Goal: Use online tool/utility: Utilize a website feature to perform a specific function

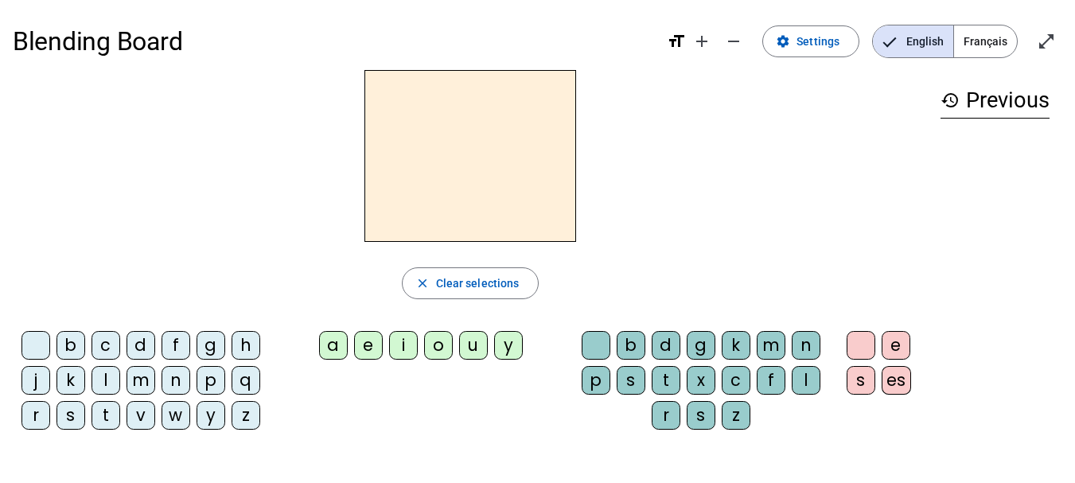
click at [1001, 43] on span "Français" at bounding box center [985, 41] width 63 height 32
click at [1001, 43] on span "Français" at bounding box center [973, 41] width 87 height 32
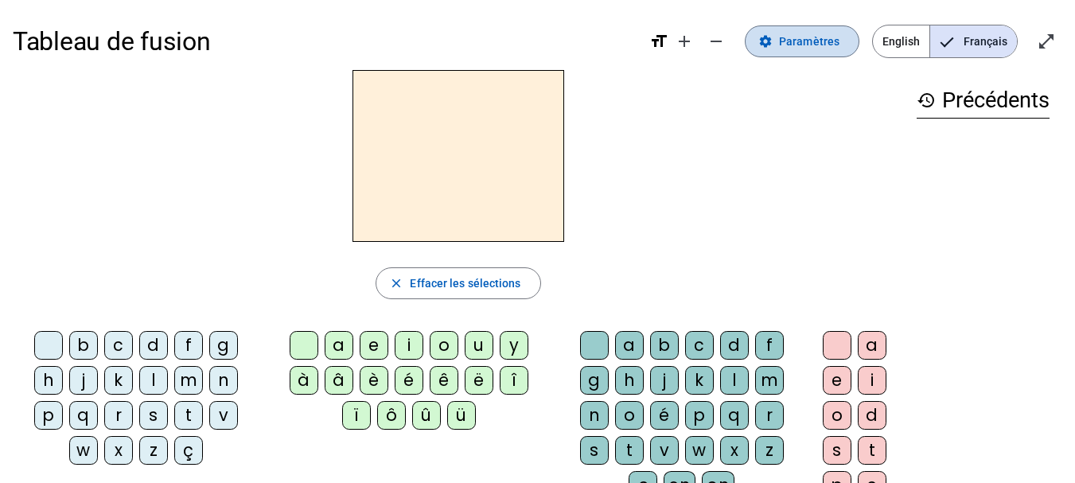
click at [794, 46] on span "Paramètres" at bounding box center [809, 41] width 60 height 19
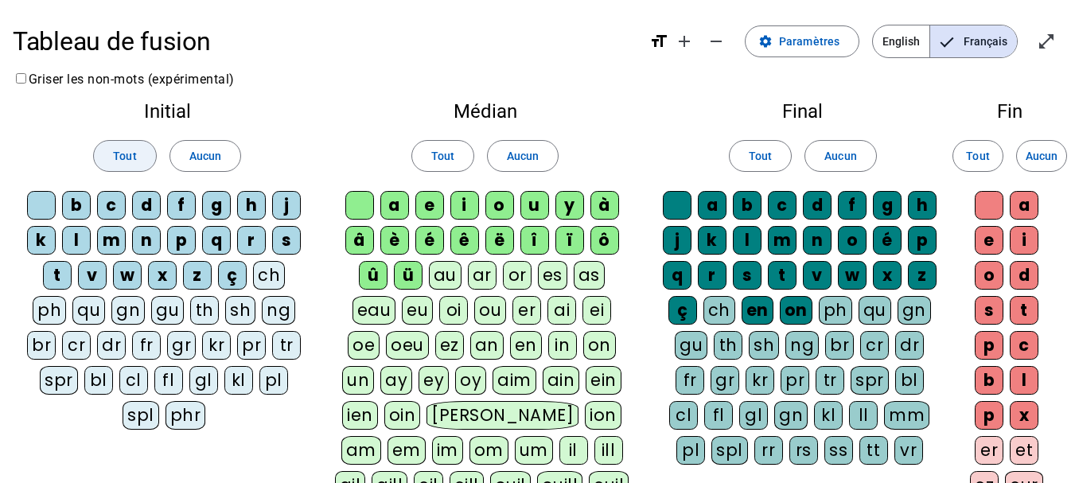
click at [127, 155] on span "Tout" at bounding box center [124, 155] width 23 height 19
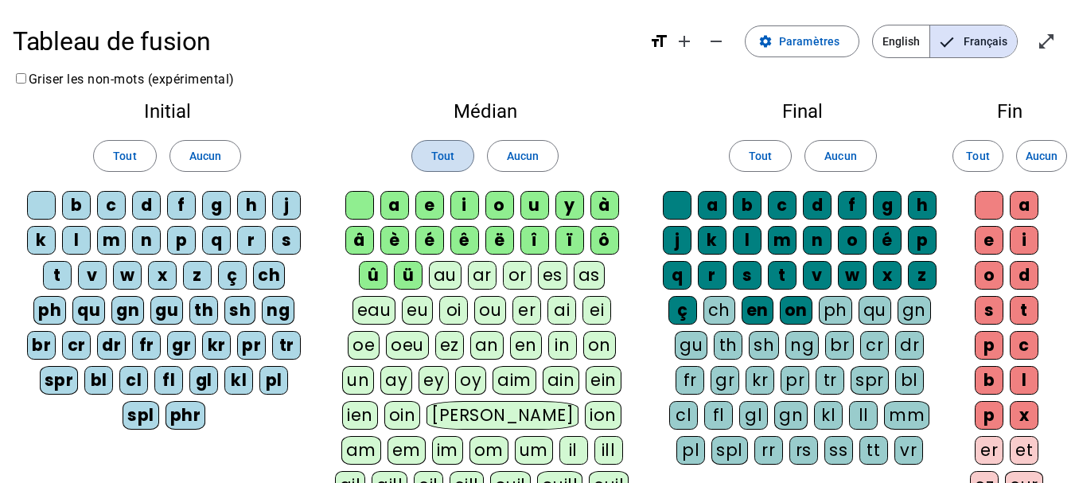
click at [426, 161] on span at bounding box center [442, 156] width 61 height 38
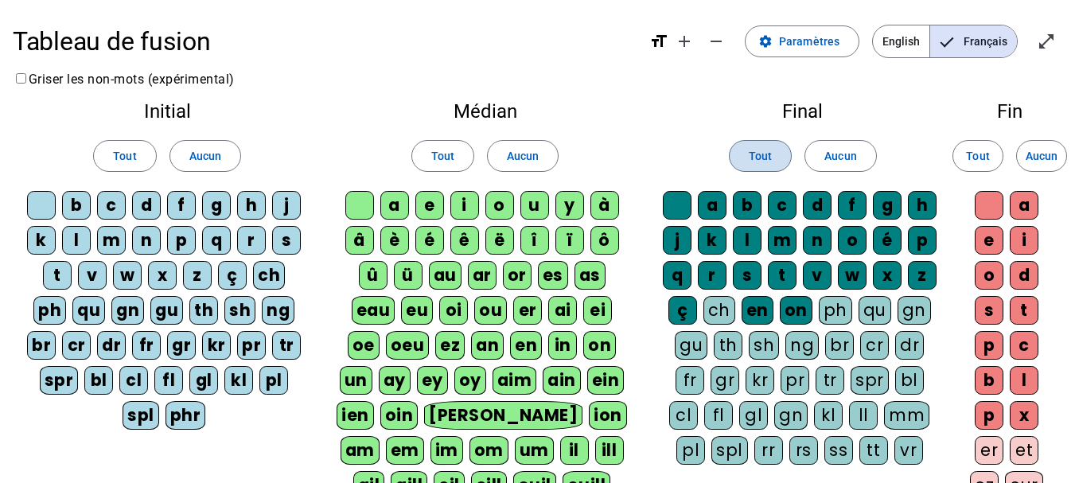
click at [760, 157] on span "Tout" at bounding box center [759, 155] width 23 height 19
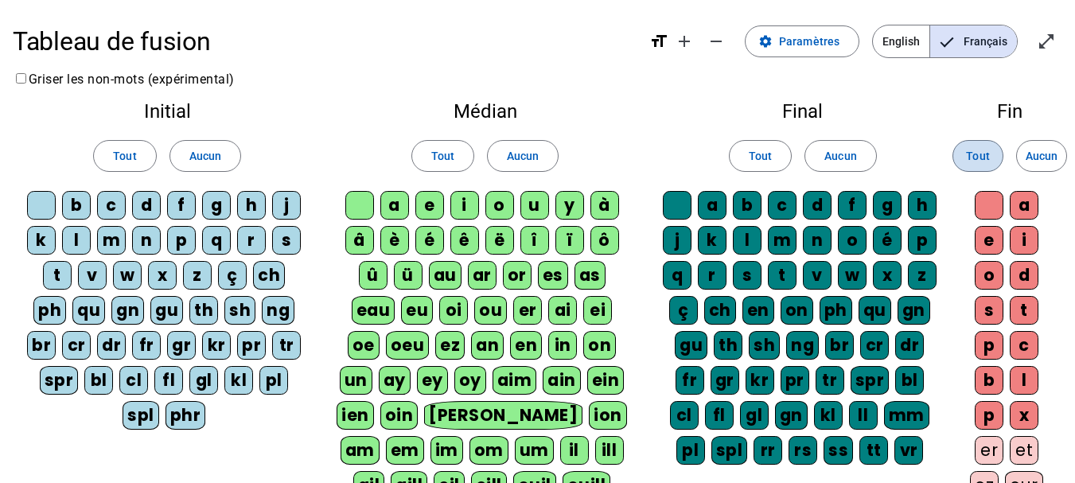
click at [975, 154] on span "Tout" at bounding box center [977, 155] width 23 height 19
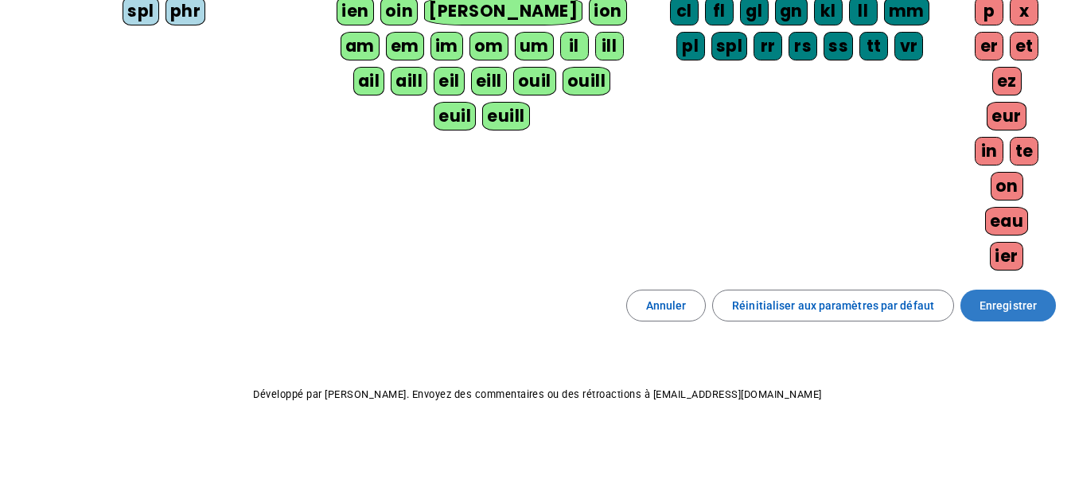
click at [1027, 309] on span "Enregistrer" at bounding box center [1007, 305] width 57 height 19
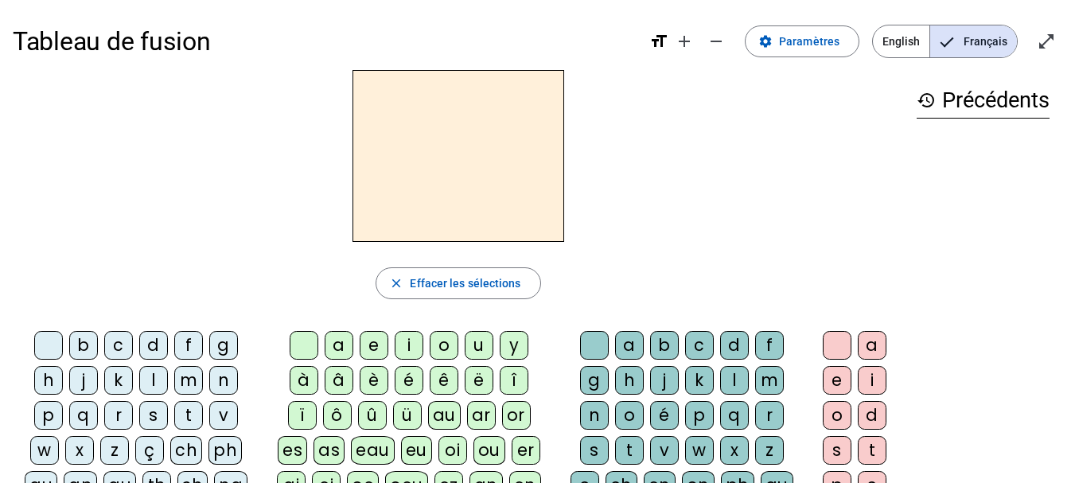
click at [986, 99] on h3 "history Précédents" at bounding box center [982, 101] width 133 height 36
click at [461, 88] on h2 at bounding box center [458, 156] width 212 height 172
click at [662, 37] on mat-icon "format_size" at bounding box center [658, 41] width 19 height 19
click at [150, 349] on div "d" at bounding box center [153, 345] width 29 height 29
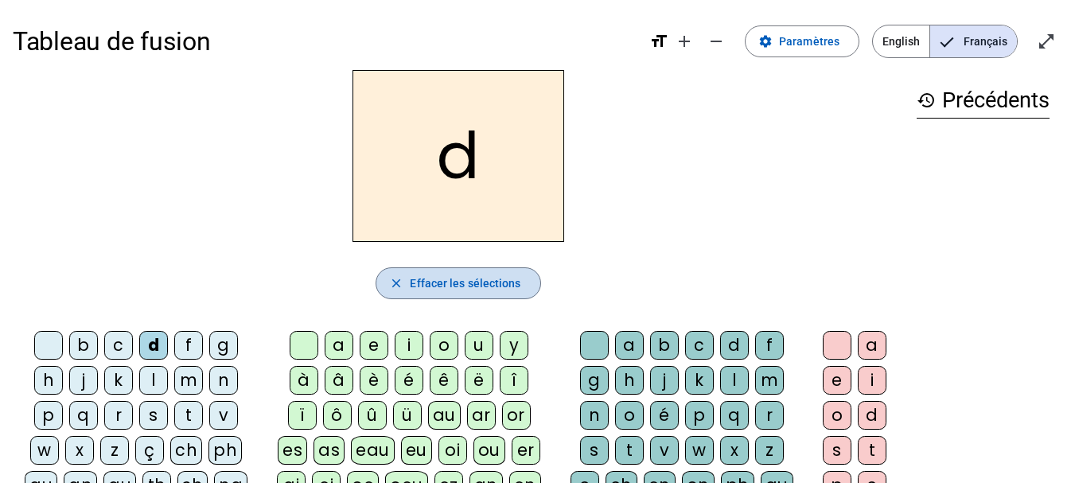
click at [443, 287] on span "Effacer les sélections" at bounding box center [465, 283] width 111 height 19
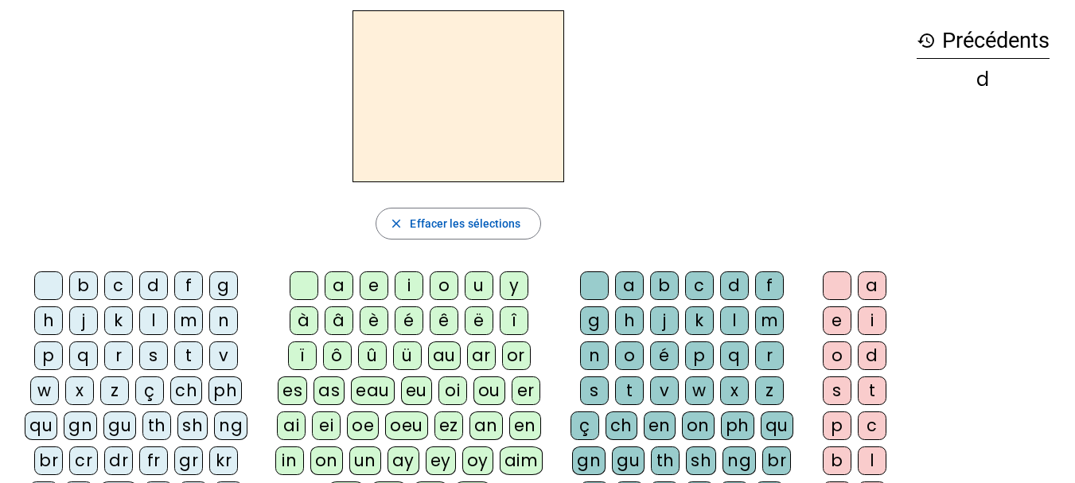
scroll to position [60, 0]
click at [234, 392] on div "ph" at bounding box center [224, 389] width 33 height 29
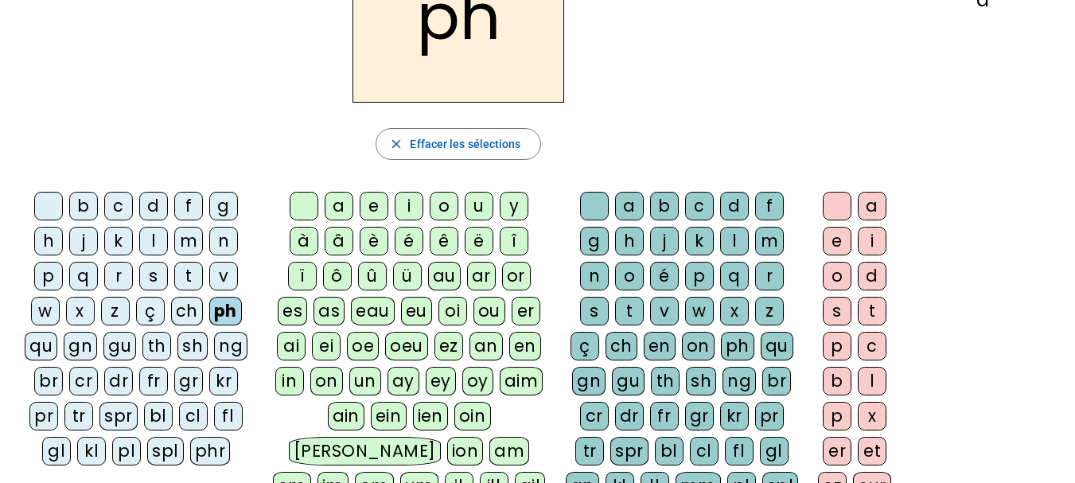
scroll to position [117, 0]
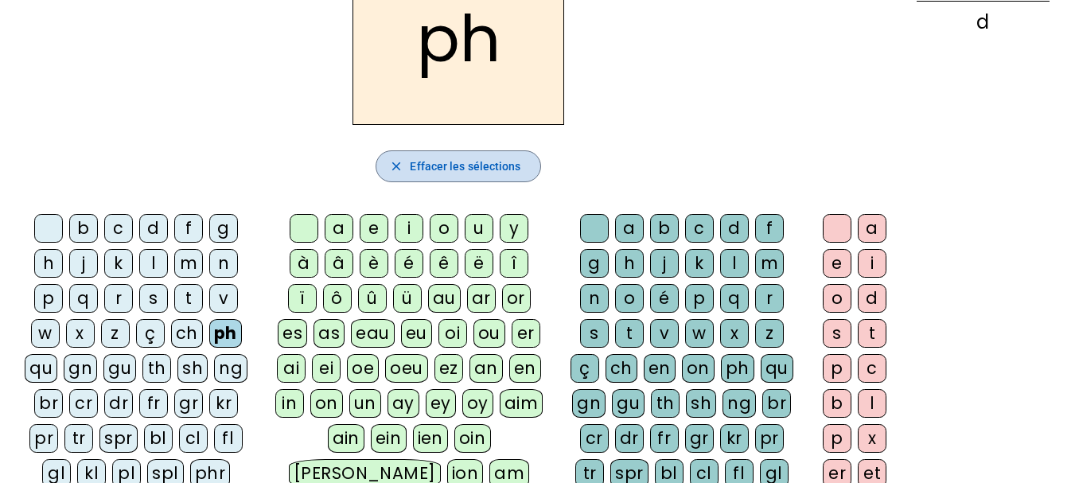
click at [442, 170] on span "Effacer les sélections" at bounding box center [465, 166] width 111 height 19
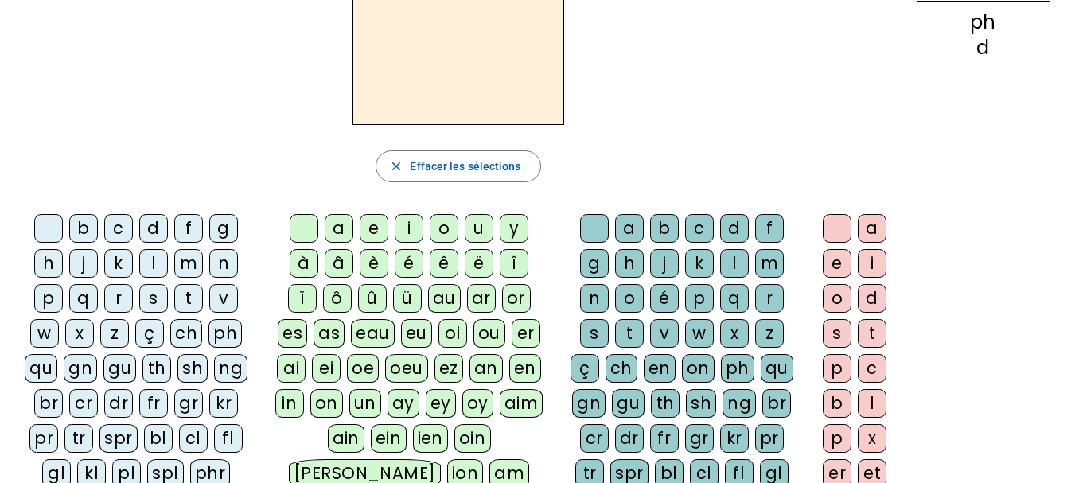
click at [82, 233] on div "b" at bounding box center [83, 228] width 29 height 29
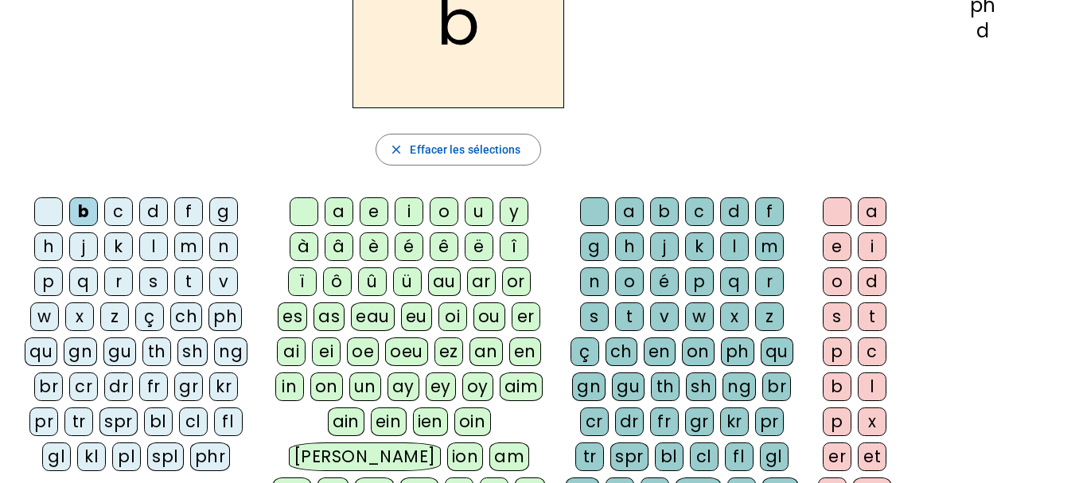
scroll to position [135, 0]
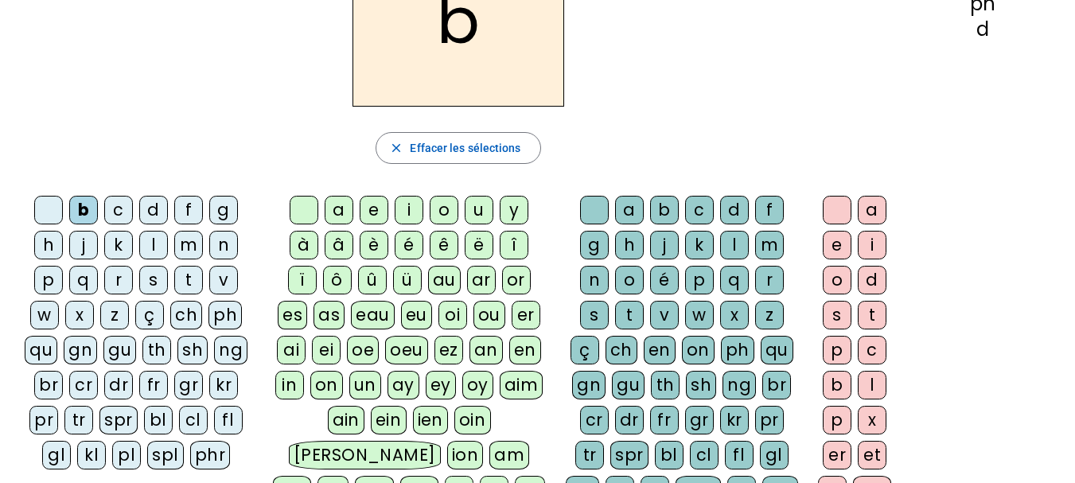
click at [321, 392] on div "on" at bounding box center [326, 385] width 33 height 29
